Goal: Complete application form

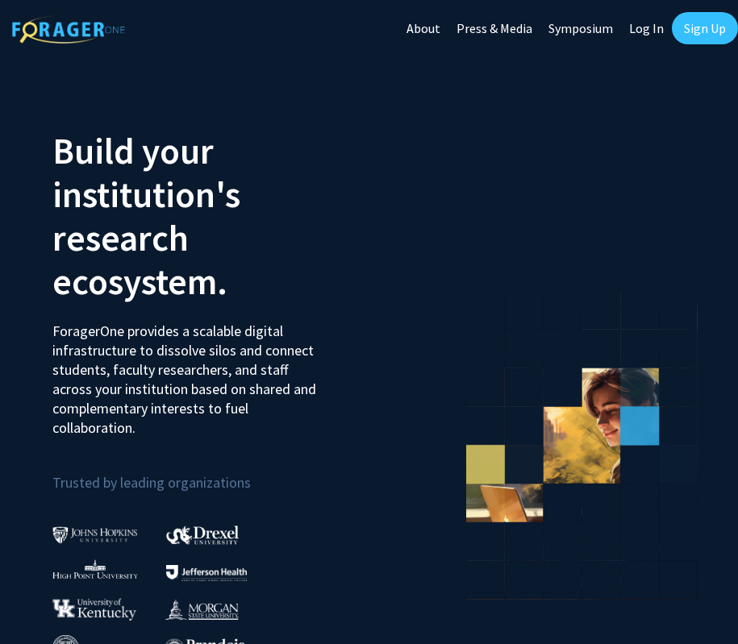
click at [655, 30] on link "Log In" at bounding box center [646, 28] width 51 height 56
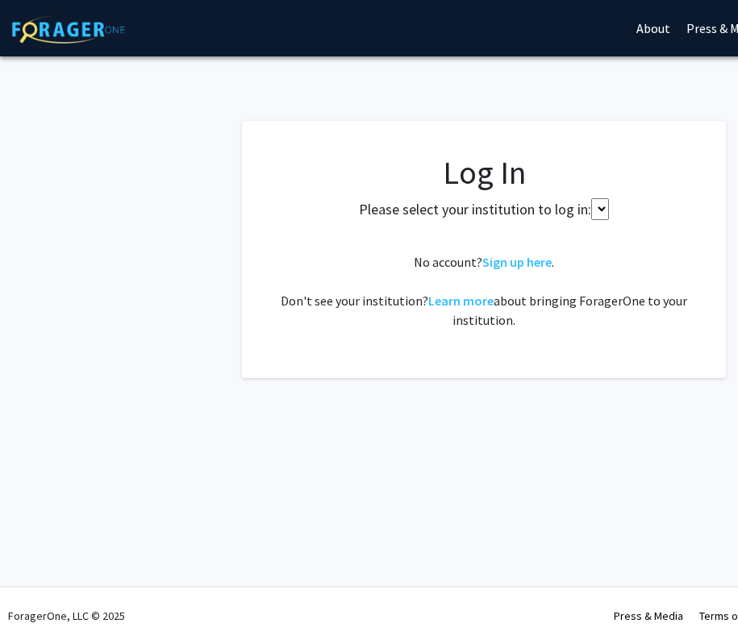
select select
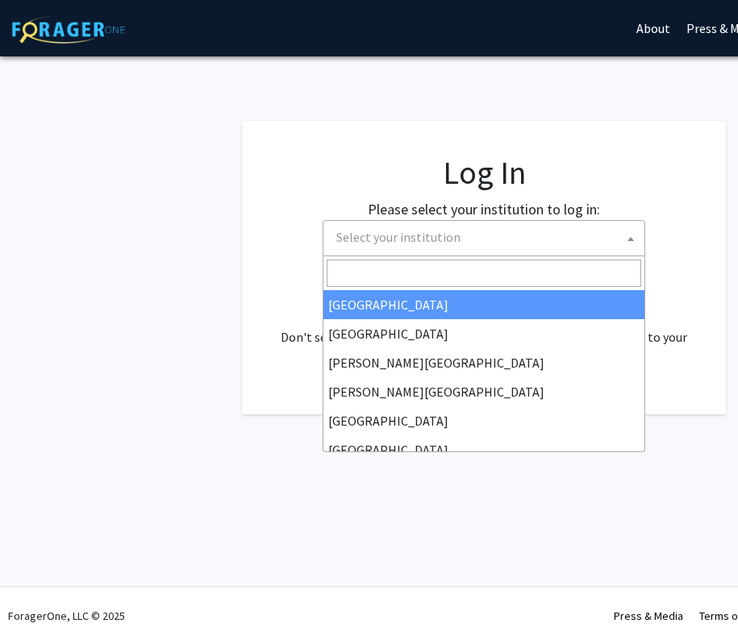
click at [460, 235] on span "Select your institution" at bounding box center [487, 237] width 314 height 33
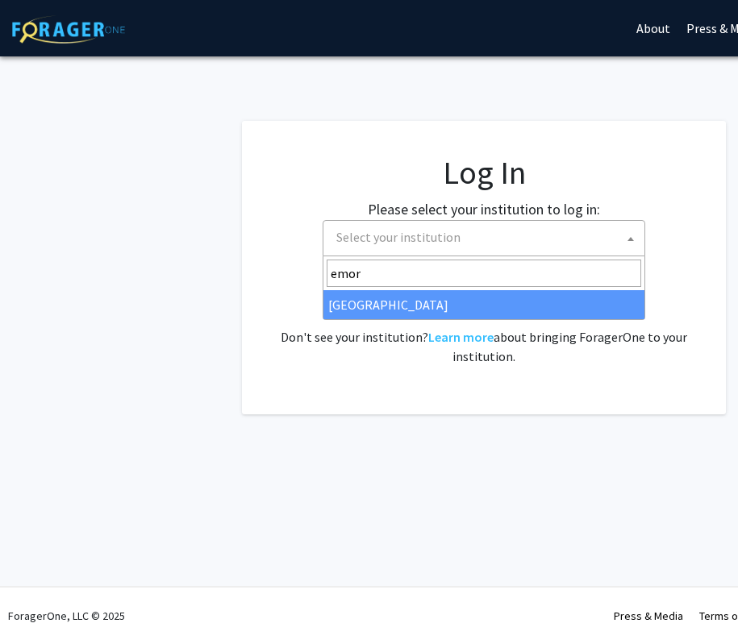
type input "emor"
select select "12"
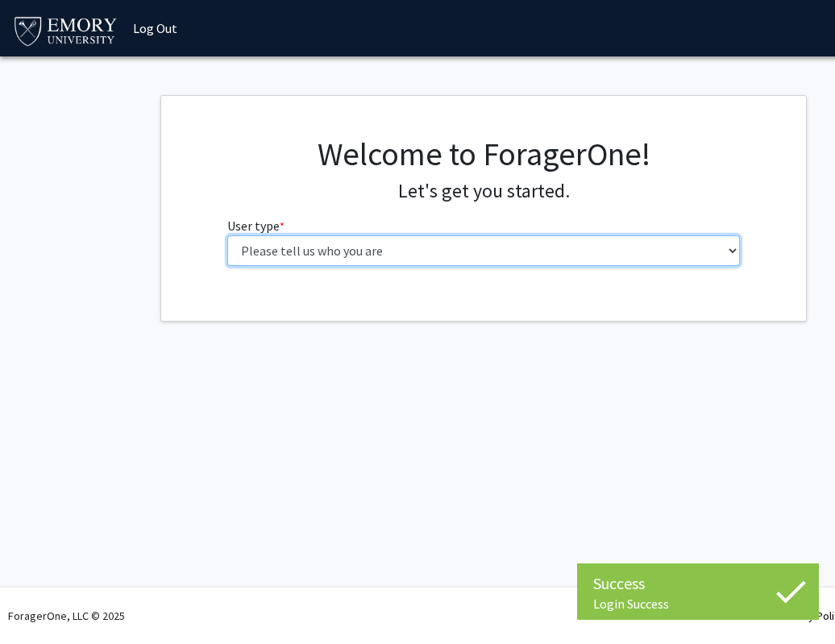
click at [423, 253] on select "Please tell us who you are Undergraduate Student Master's Student Doctoral Cand…" at bounding box center [484, 250] width 514 height 31
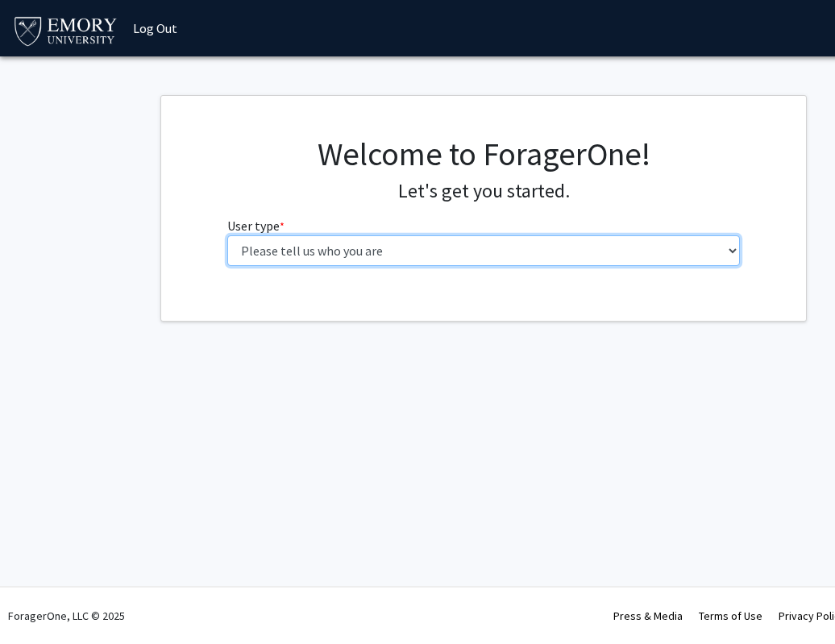
select select "1: undergrad"
click at [227, 235] on select "Please tell us who you are Undergraduate Student Master's Student Doctoral Cand…" at bounding box center [484, 250] width 514 height 31
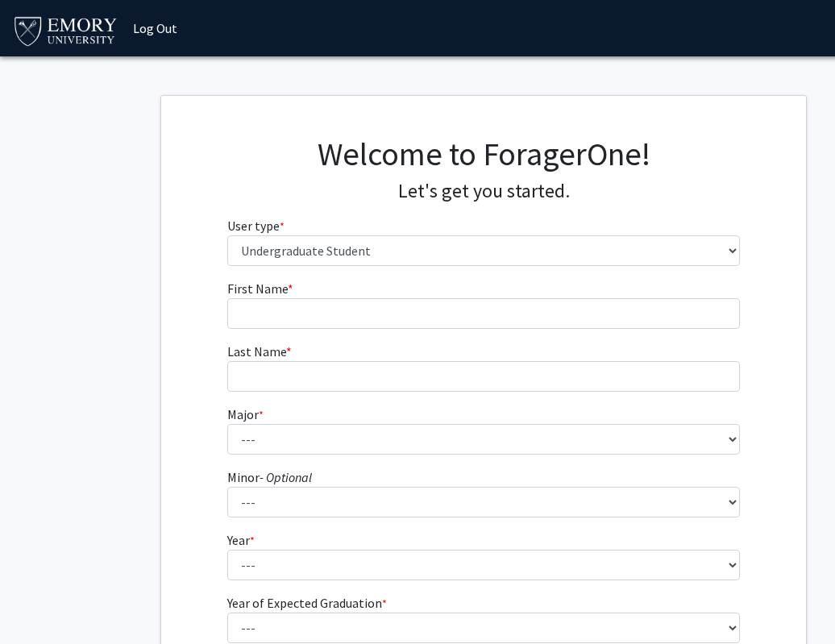
click at [417, 296] on fg-input "First Name * required" at bounding box center [484, 304] width 514 height 50
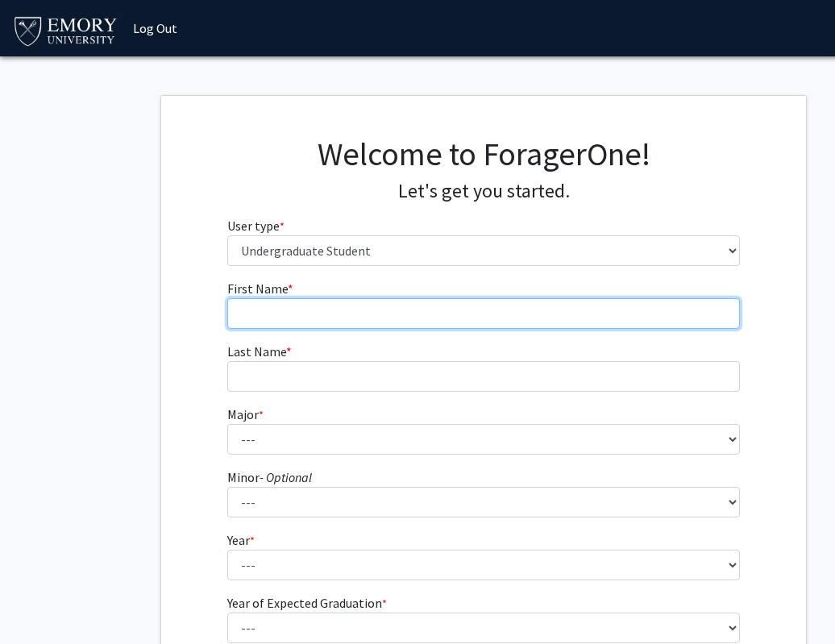
click at [414, 301] on input "First Name * required" at bounding box center [484, 313] width 514 height 31
type input "[PERSON_NAME]"
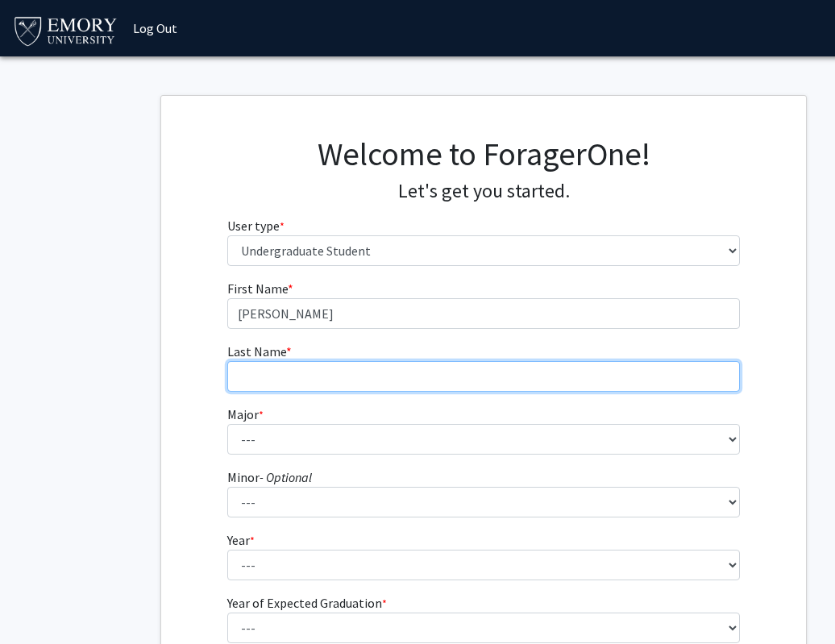
click at [276, 379] on input "Last Name * required" at bounding box center [484, 376] width 514 height 31
type input "[PERSON_NAME]"
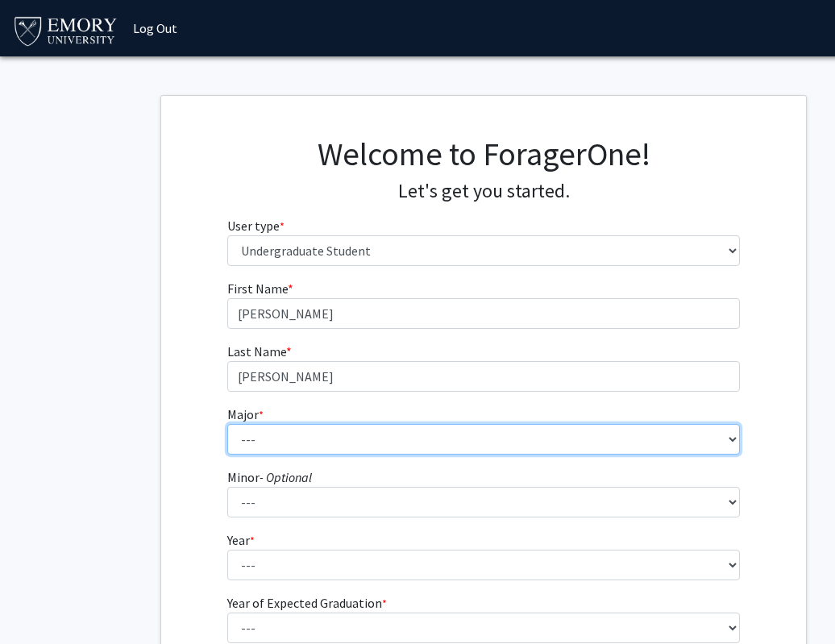
click at [240, 435] on select "--- Accounting African American Studies African Studies American Studies Analyt…" at bounding box center [484, 439] width 514 height 31
select select "56: 1016"
click at [227, 424] on select "--- Accounting African American Studies African Studies American Studies Analyt…" at bounding box center [484, 439] width 514 height 31
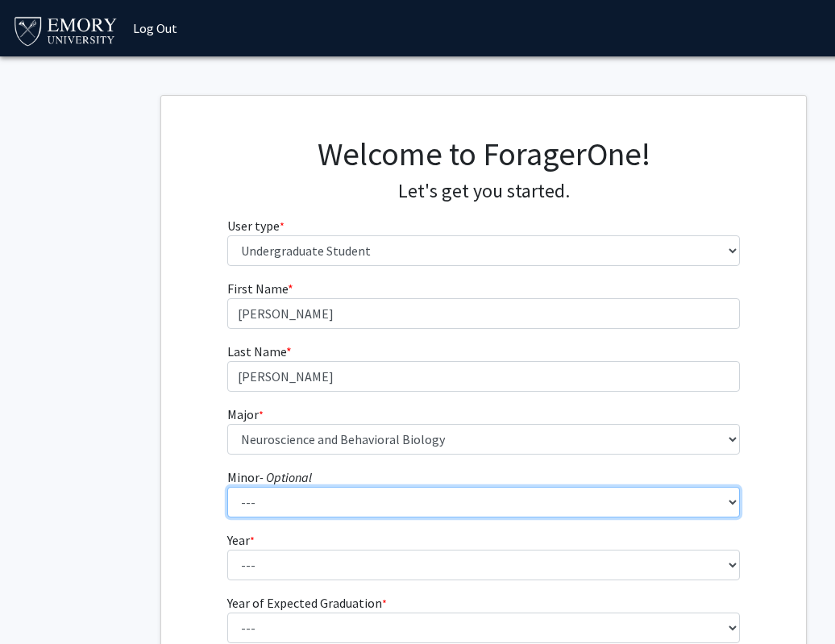
click at [278, 514] on select "--- African American Studies African Studies American Studies Ancient Mediterra…" at bounding box center [484, 502] width 514 height 31
select select "50: 777"
click at [227, 487] on select "--- African American Studies African Studies American Studies Ancient Mediterra…" at bounding box center [484, 502] width 514 height 31
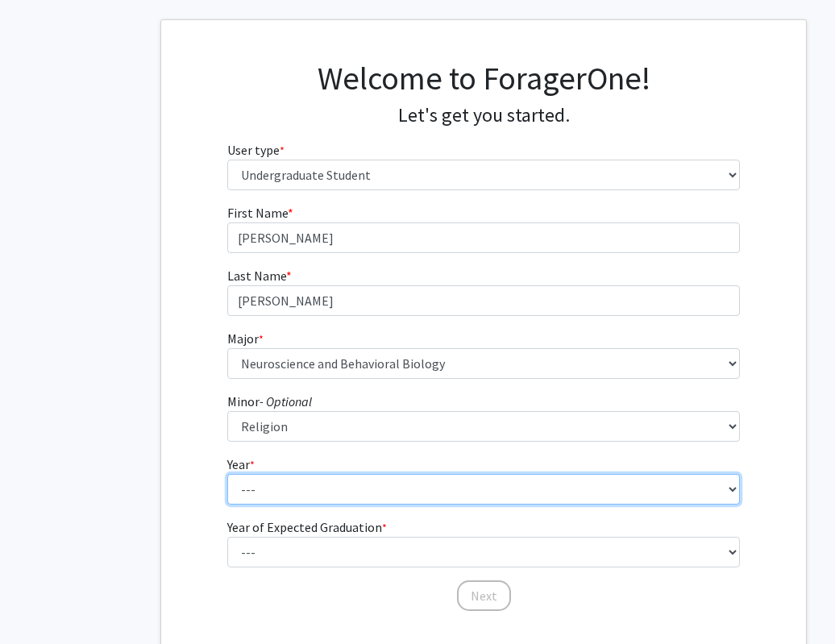
click at [281, 494] on select "--- First-year Sophomore Junior Senior Postbaccalaureate Certificate" at bounding box center [484, 489] width 514 height 31
select select "3: junior"
click at [227, 474] on select "--- First-year Sophomore Junior Senior Postbaccalaureate Certificate" at bounding box center [484, 489] width 514 height 31
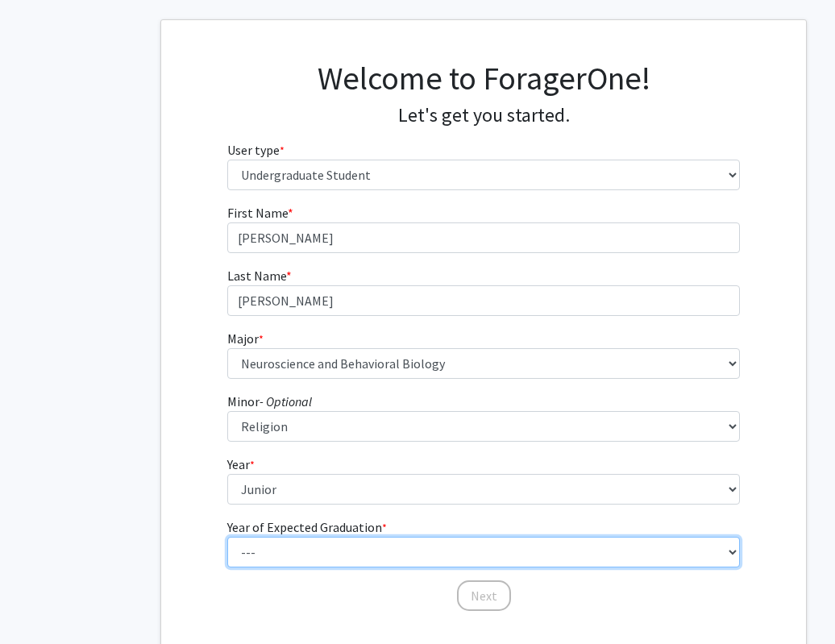
click at [289, 550] on select "--- 2025 2026 2027 2028 2029 2030 2031 2032 2033 2034" at bounding box center [484, 552] width 514 height 31
select select "3: 2027"
click at [227, 537] on select "--- 2025 2026 2027 2028 2029 2030 2031 2032 2033 2034" at bounding box center [484, 552] width 514 height 31
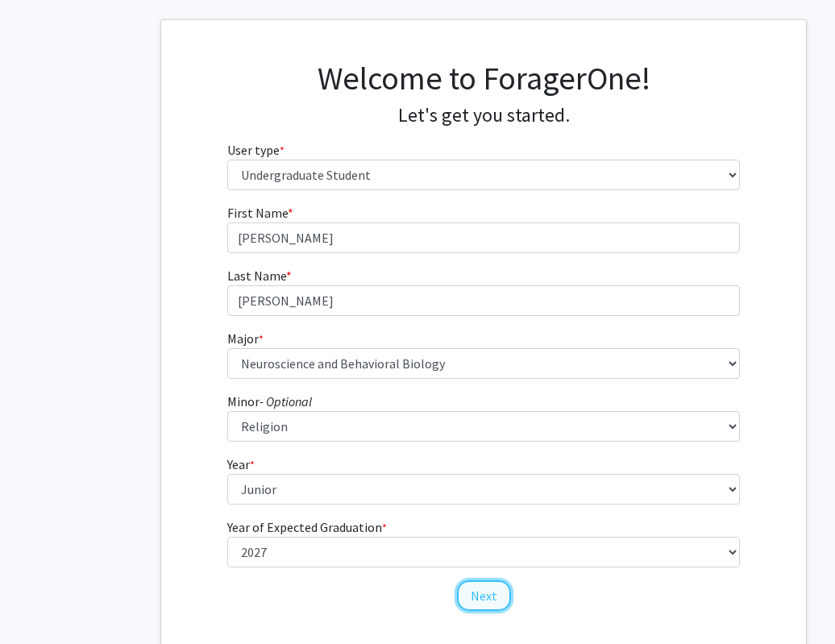
click at [480, 589] on button "Next" at bounding box center [484, 595] width 54 height 31
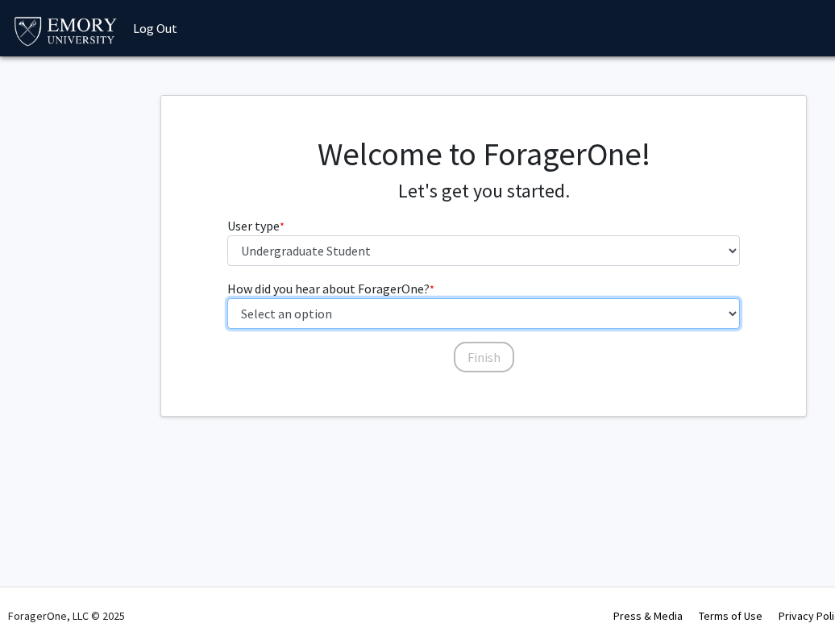
click at [408, 312] on select "Select an option Peer/student recommendation Faculty/staff recommendation Unive…" at bounding box center [484, 313] width 514 height 31
select select "2: faculty_recommendation"
click at [227, 298] on select "Select an option Peer/student recommendation Faculty/staff recommendation Unive…" at bounding box center [484, 313] width 514 height 31
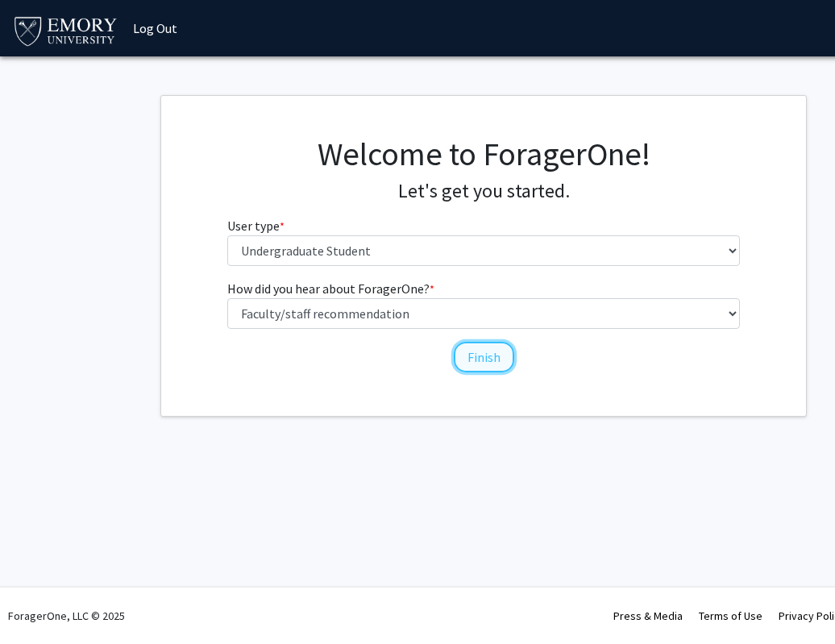
click at [466, 357] on button "Finish" at bounding box center [484, 357] width 60 height 31
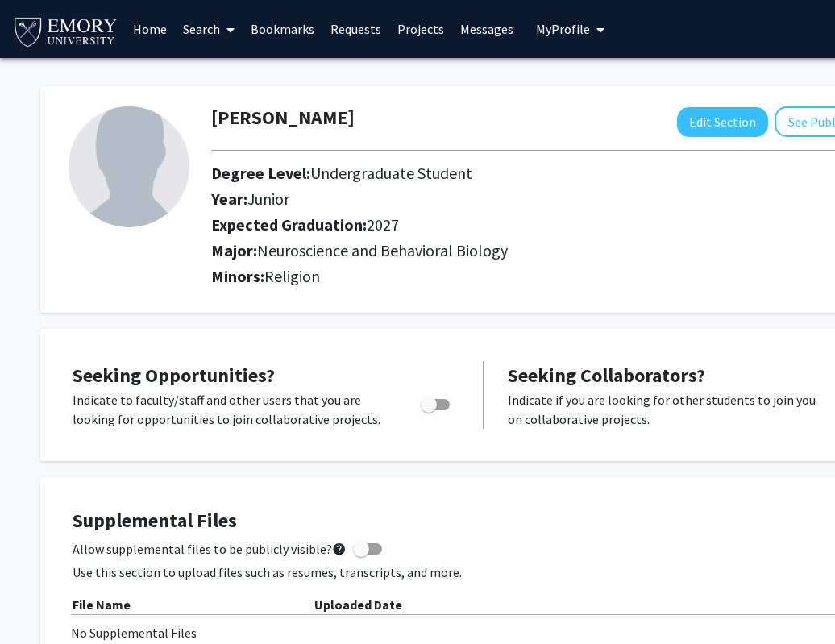
click at [152, 31] on link "Home" at bounding box center [150, 29] width 50 height 56
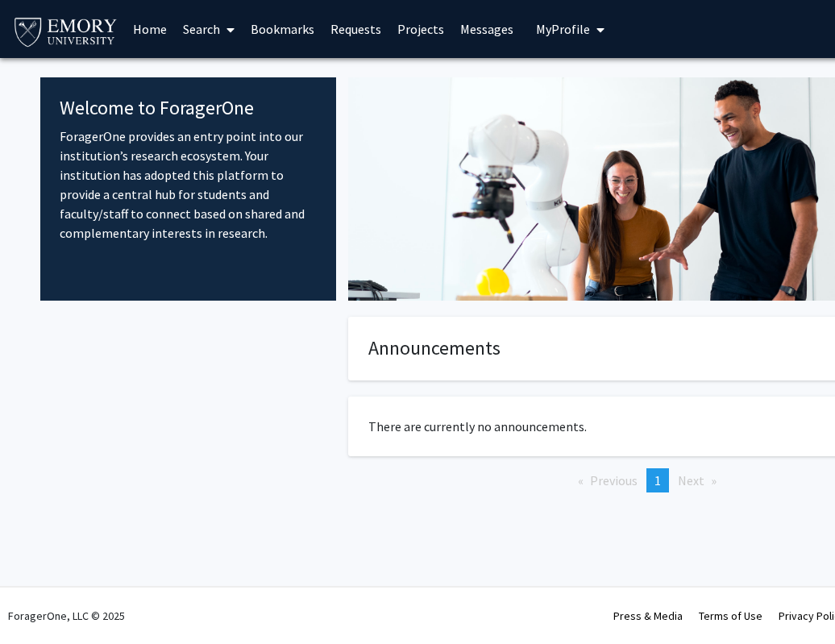
click at [189, 27] on link "Search" at bounding box center [209, 29] width 68 height 56
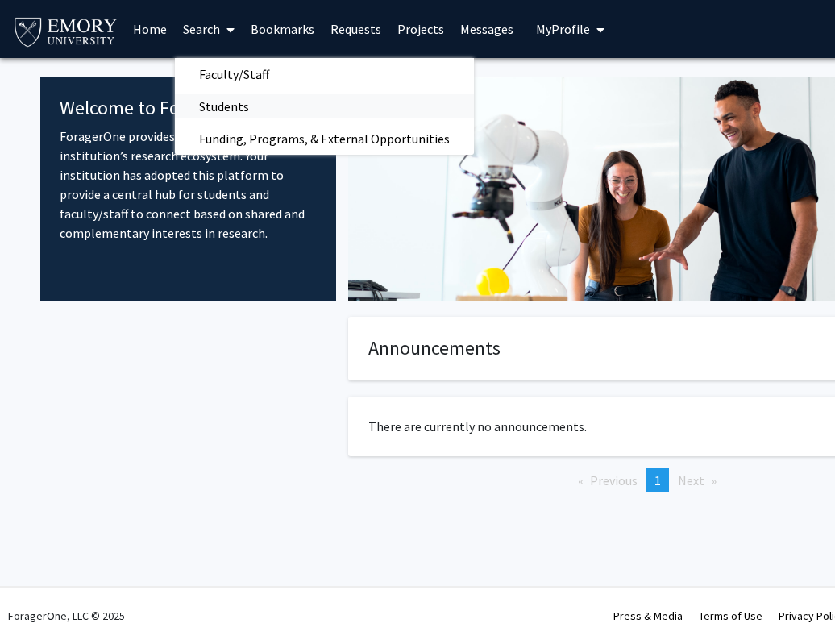
click at [231, 98] on span "Students" at bounding box center [224, 106] width 98 height 32
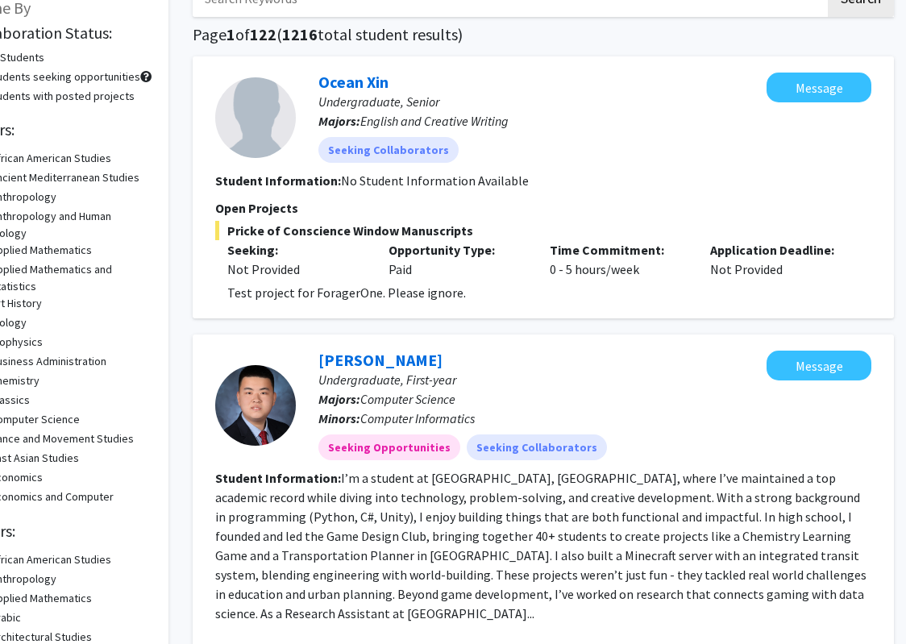
scroll to position [0, 61]
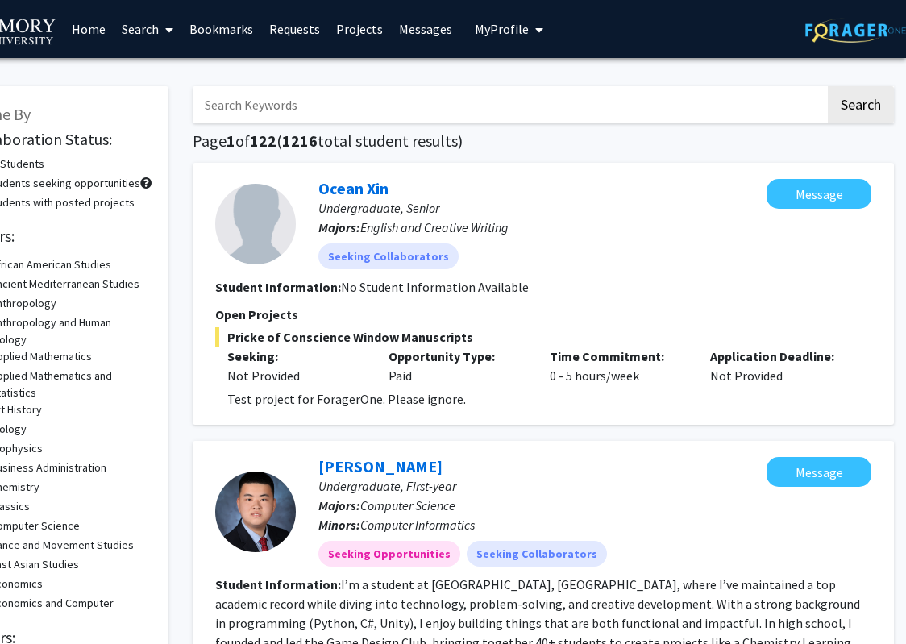
click at [149, 31] on link "Search" at bounding box center [148, 29] width 68 height 56
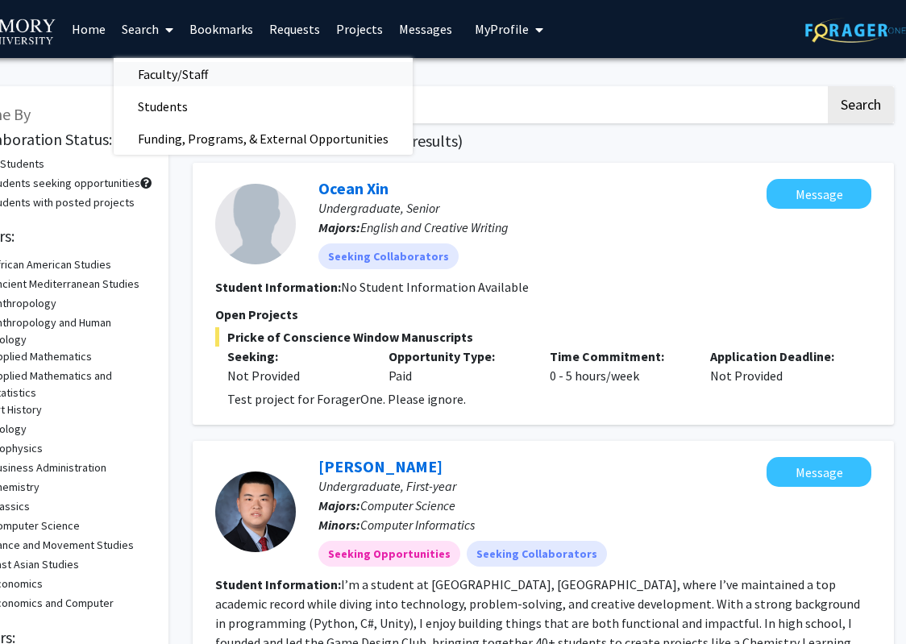
click at [185, 72] on span "Faculty/Staff" at bounding box center [173, 74] width 119 height 32
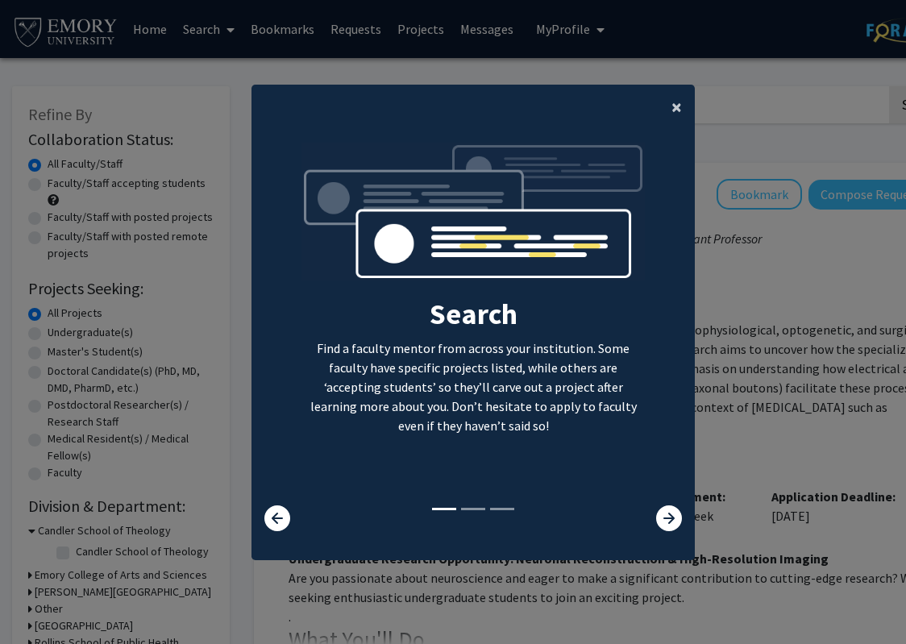
click at [678, 103] on span "×" at bounding box center [677, 106] width 10 height 25
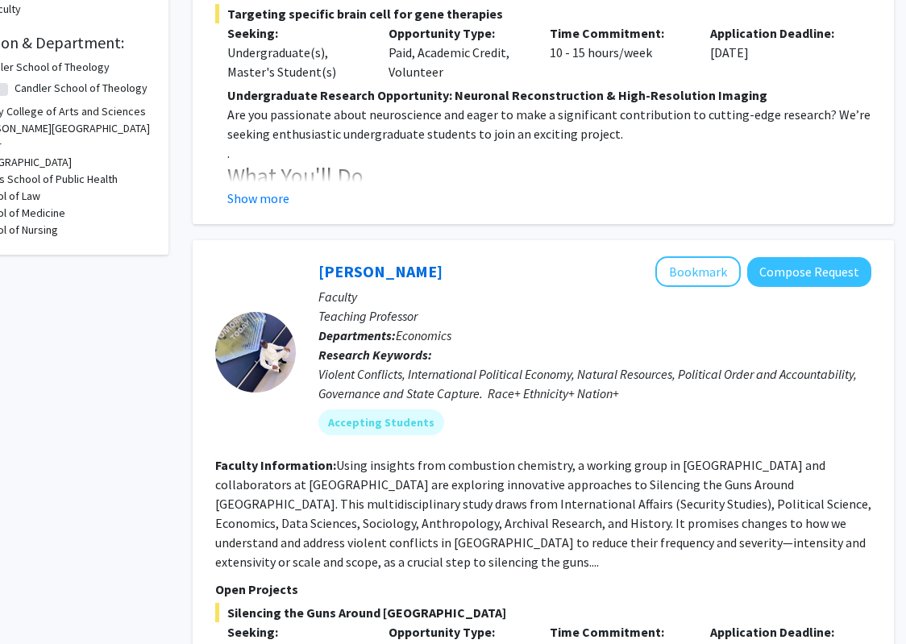
scroll to position [411, 61]
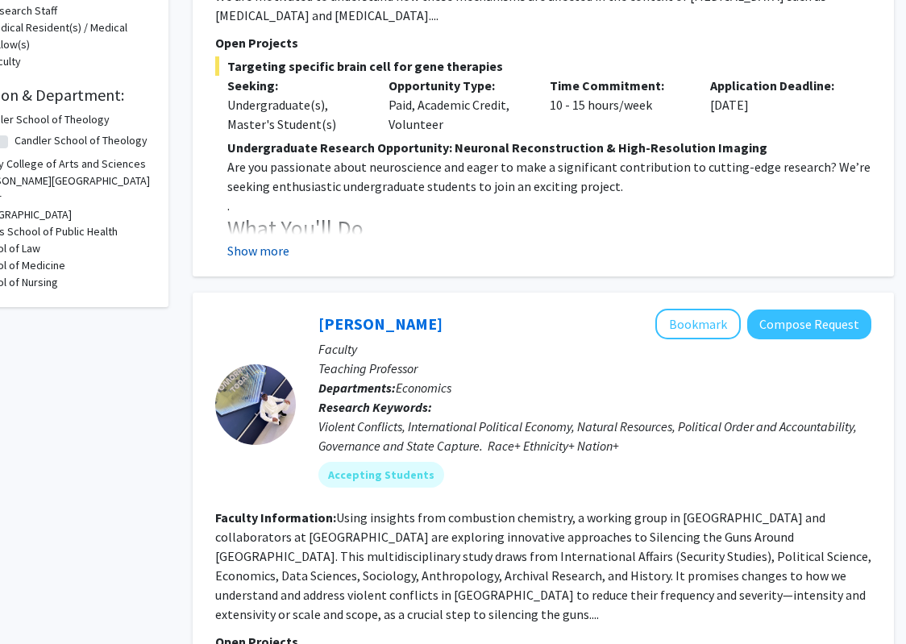
click at [280, 260] on button "Show more" at bounding box center [258, 250] width 62 height 19
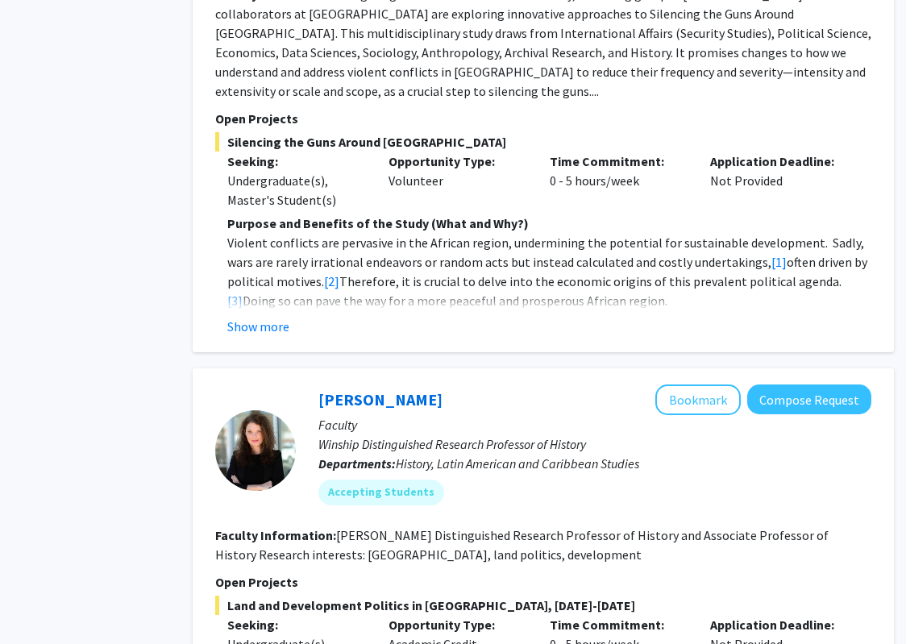
scroll to position [1109, 61]
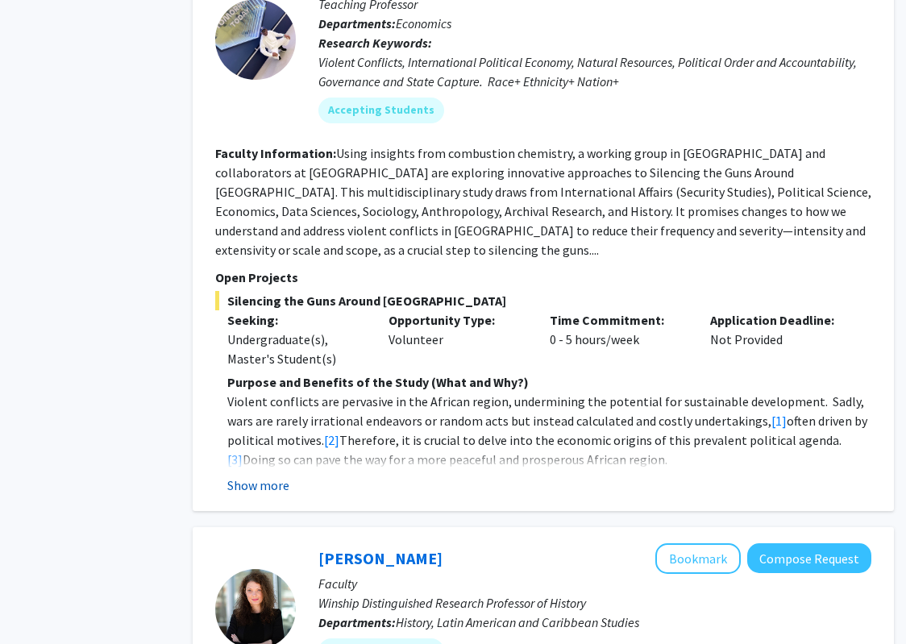
click at [277, 476] on button "Show more" at bounding box center [258, 485] width 62 height 19
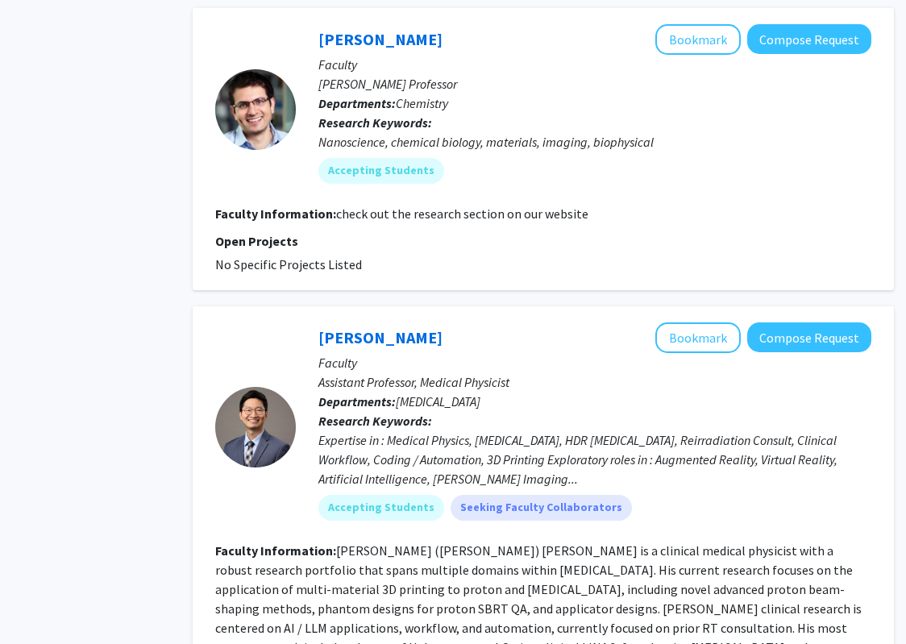
scroll to position [5443, 61]
